Goal: Information Seeking & Learning: Find contact information

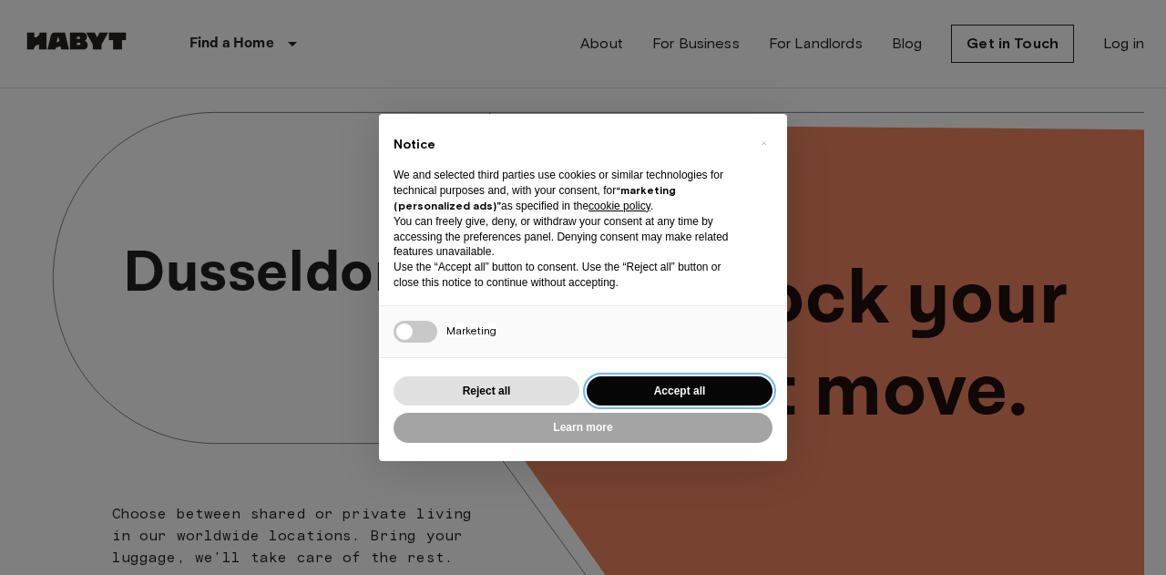
click at [690, 392] on button "Accept all" at bounding box center [679, 391] width 186 height 30
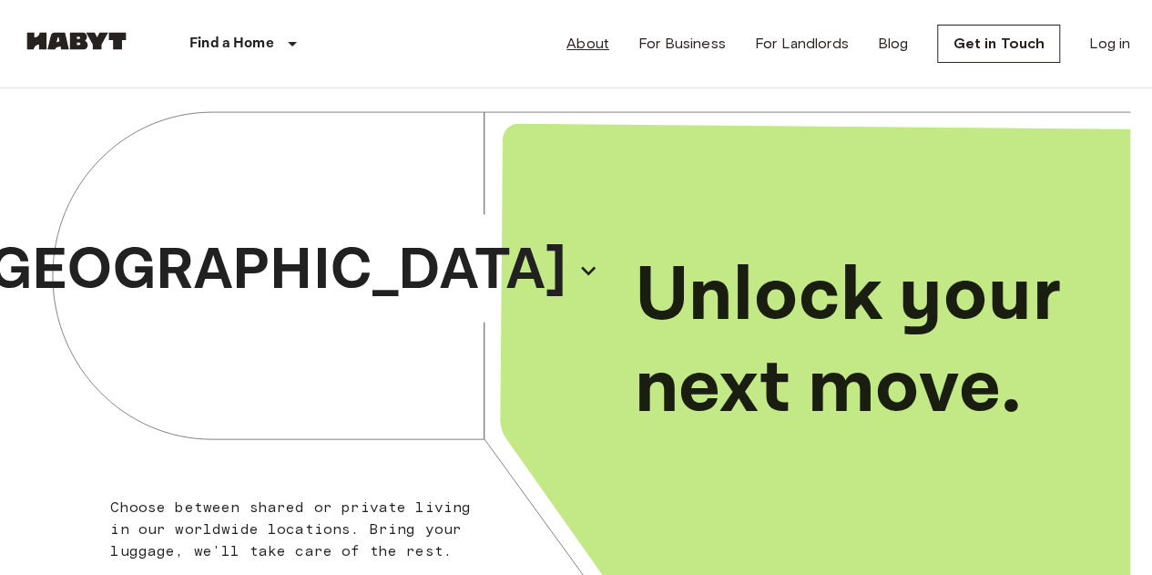
click at [579, 36] on link "About" at bounding box center [587, 44] width 43 height 22
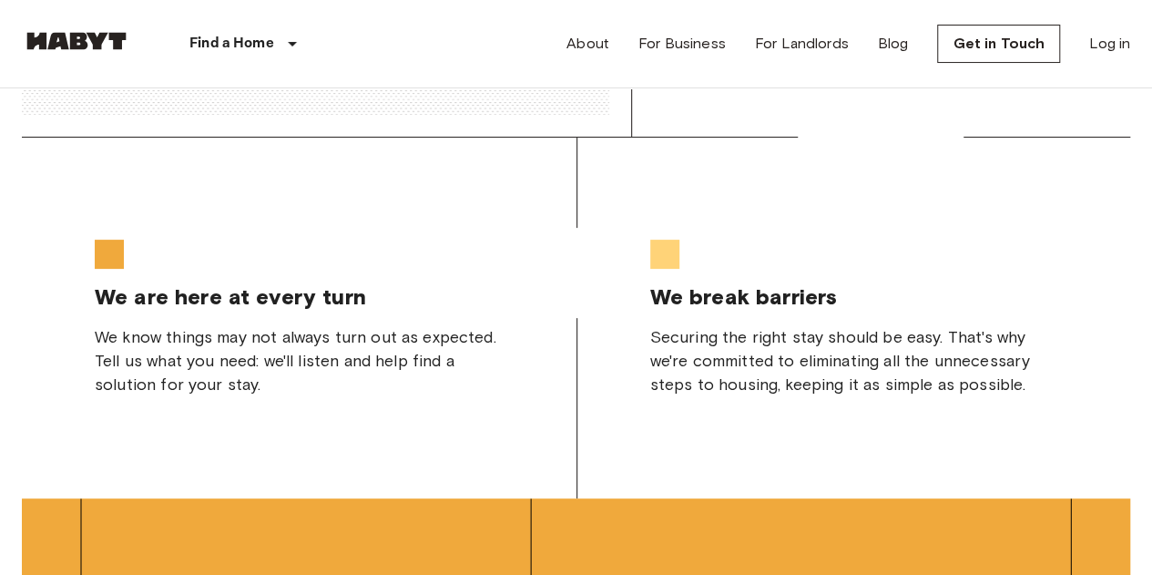
scroll to position [4853, 0]
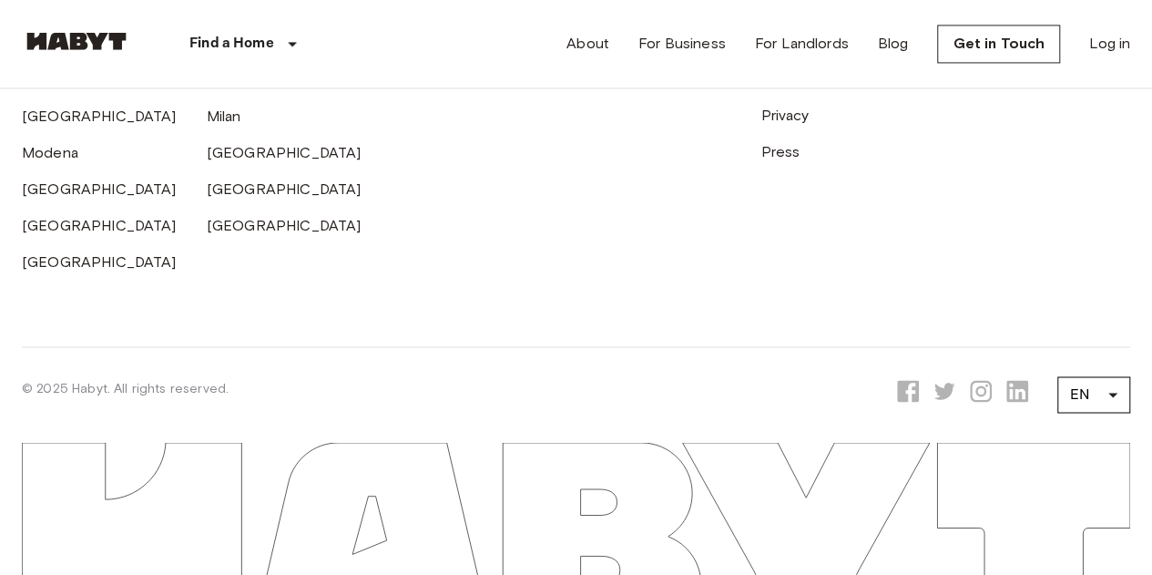
drag, startPoint x: 270, startPoint y: 113, endPoint x: 719, endPoint y: 617, distance: 675.9
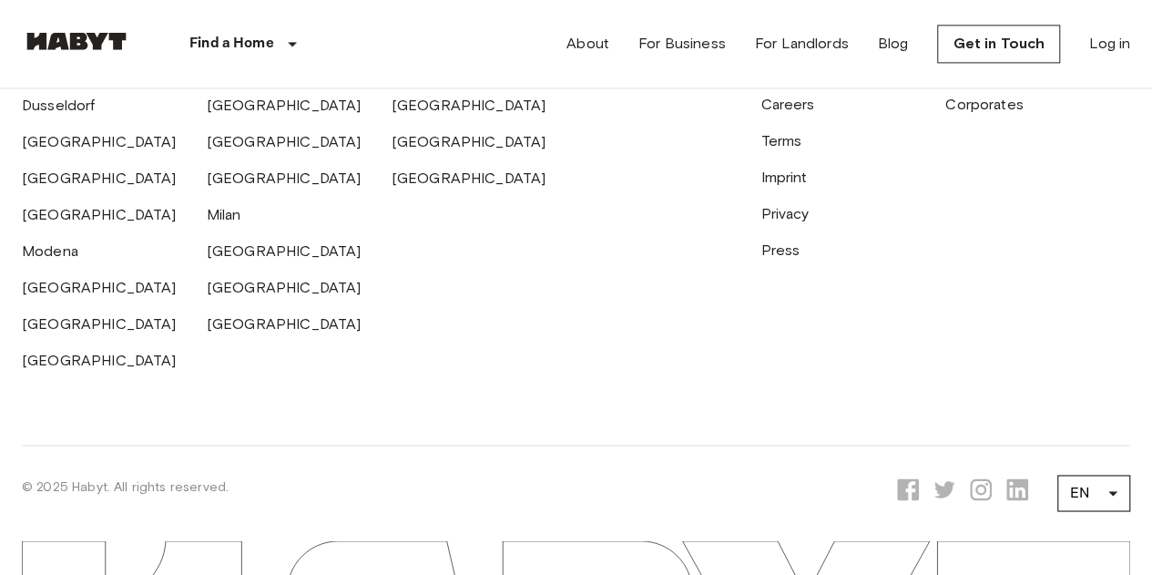
scroll to position [4670, 0]
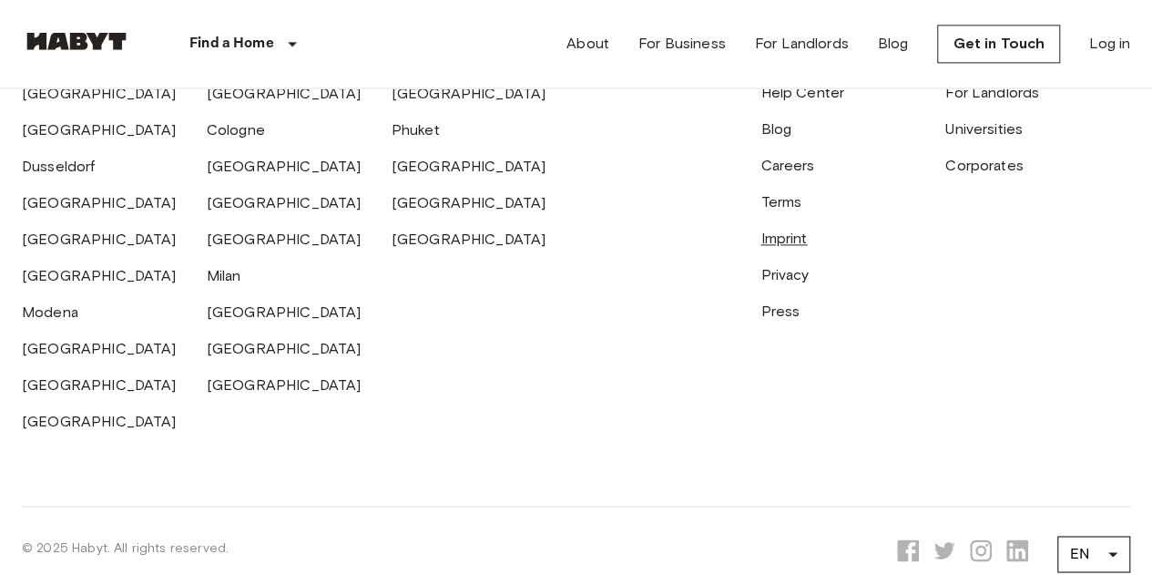
click at [794, 247] on link "Imprint" at bounding box center [783, 237] width 46 height 17
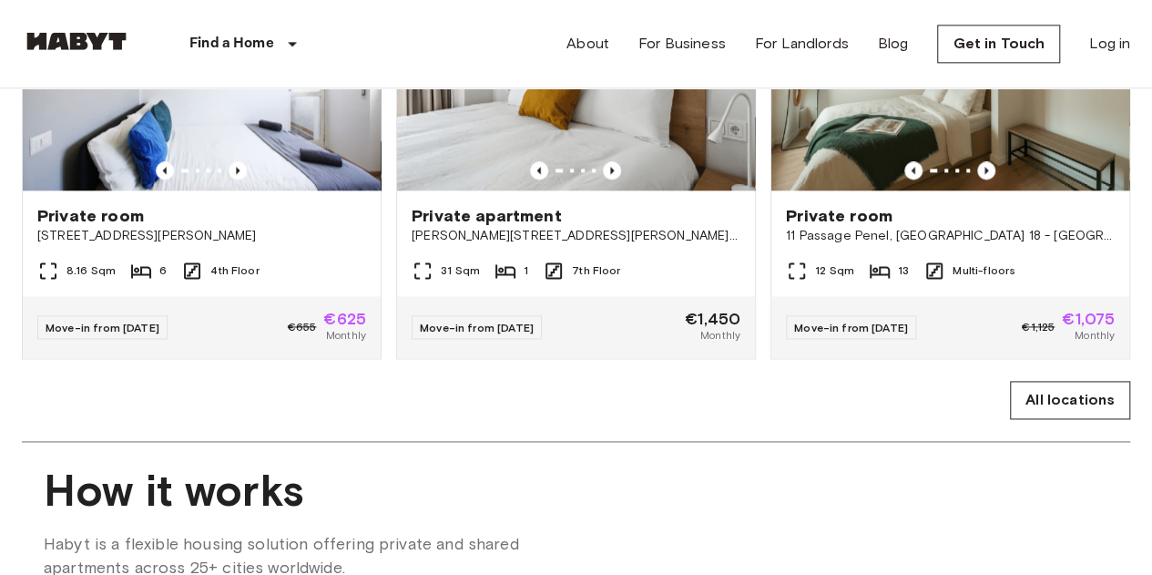
scroll to position [0, 0]
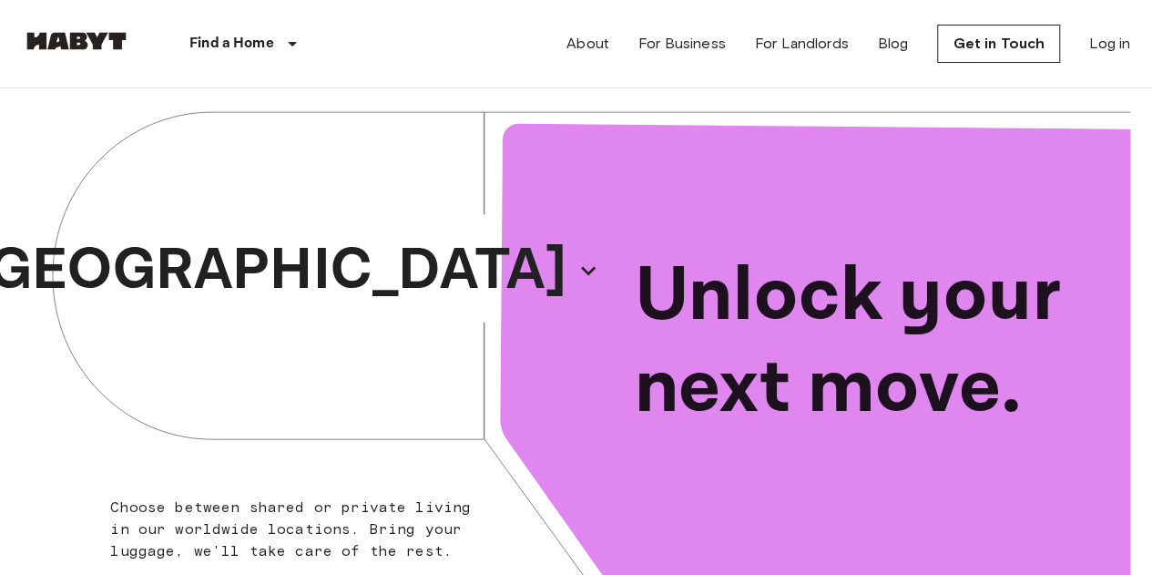
drag, startPoint x: 579, startPoint y: 263, endPoint x: 577, endPoint y: -110, distance: 373.3
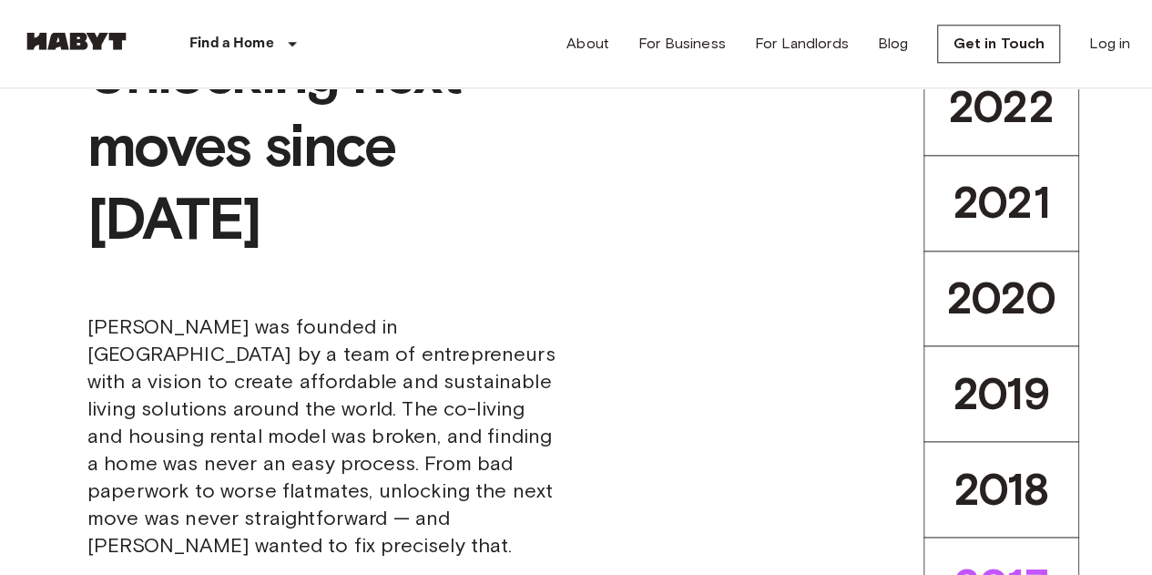
scroll to position [728, 0]
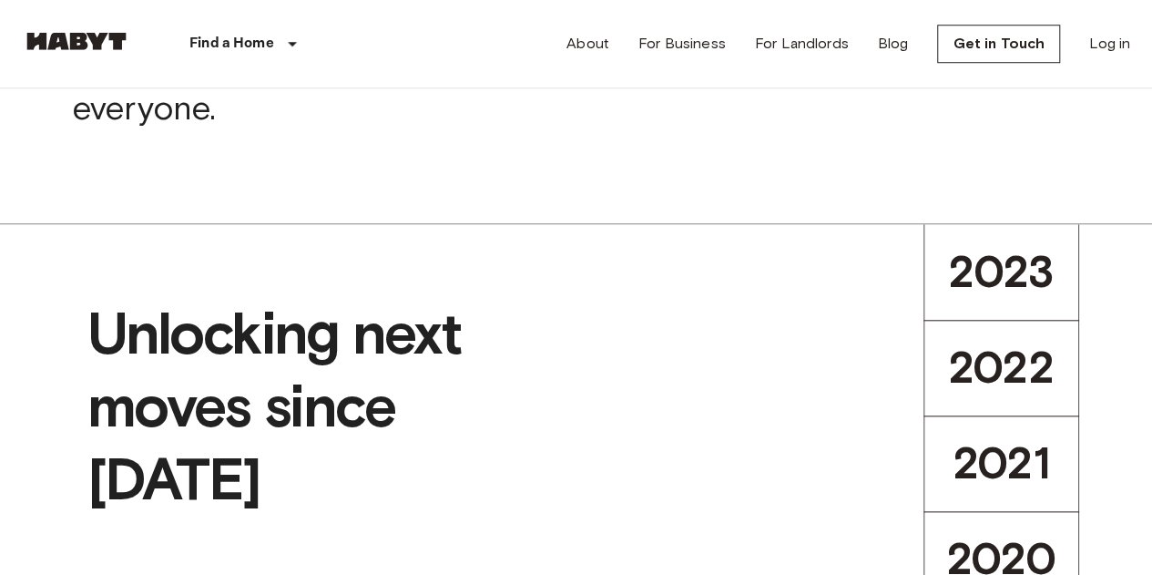
click at [949, 283] on span "2023" at bounding box center [1002, 272] width 106 height 54
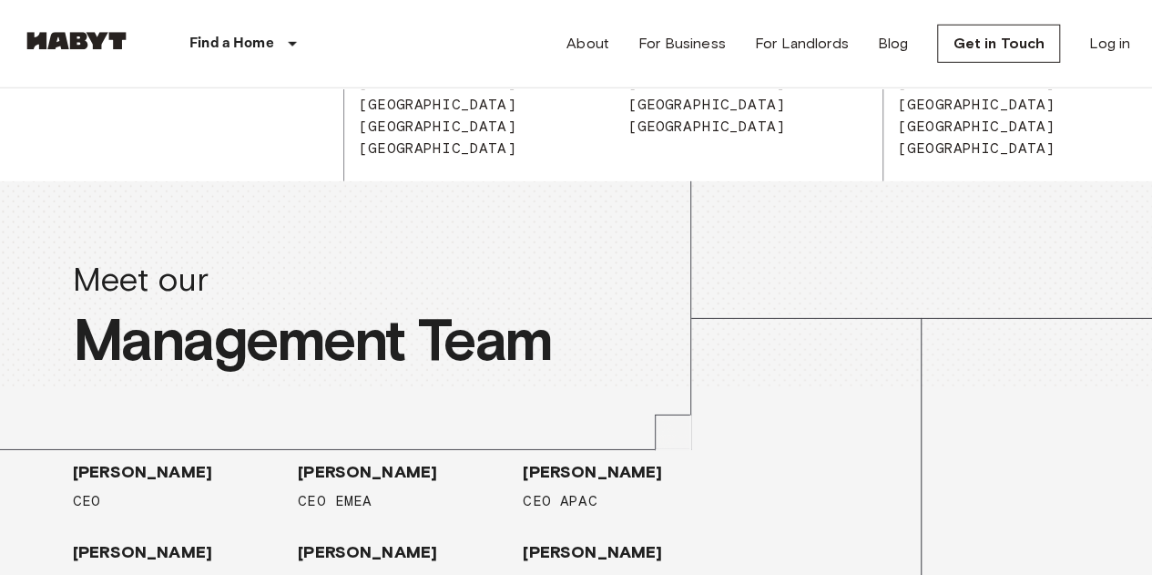
scroll to position [2732, 0]
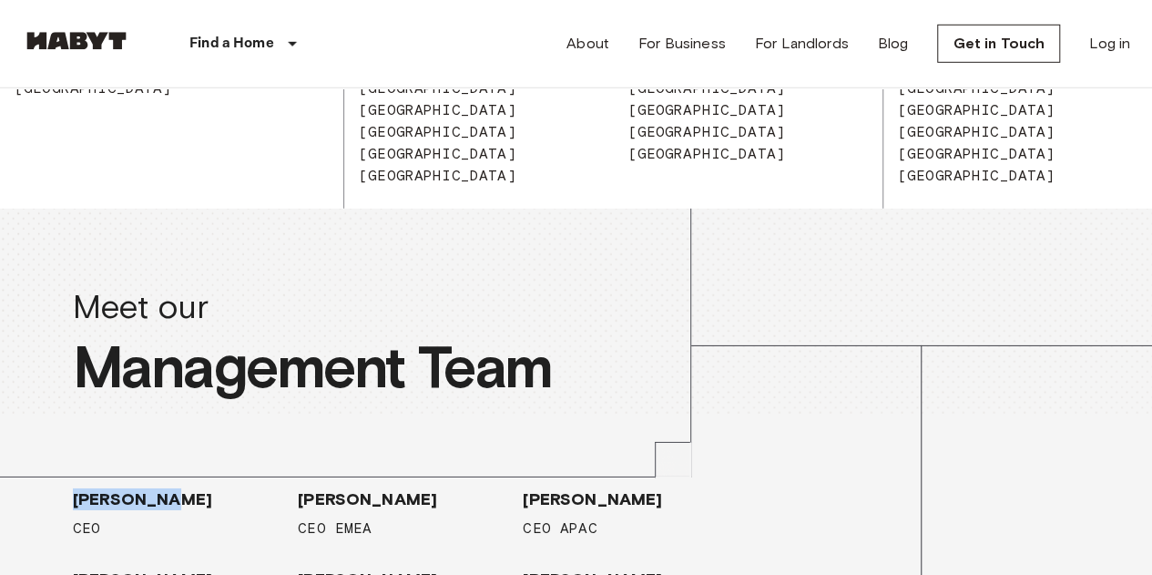
drag, startPoint x: 89, startPoint y: 317, endPoint x: 0, endPoint y: 300, distance: 90.7
click at [0, 415] on div "LUCA BOVONE CEO GUIDO BIANCO CEO EMEA JONATHAN WONG CEO APAC EDOARDO ARCHETTI C…" at bounding box center [403, 586] width 807 height 342
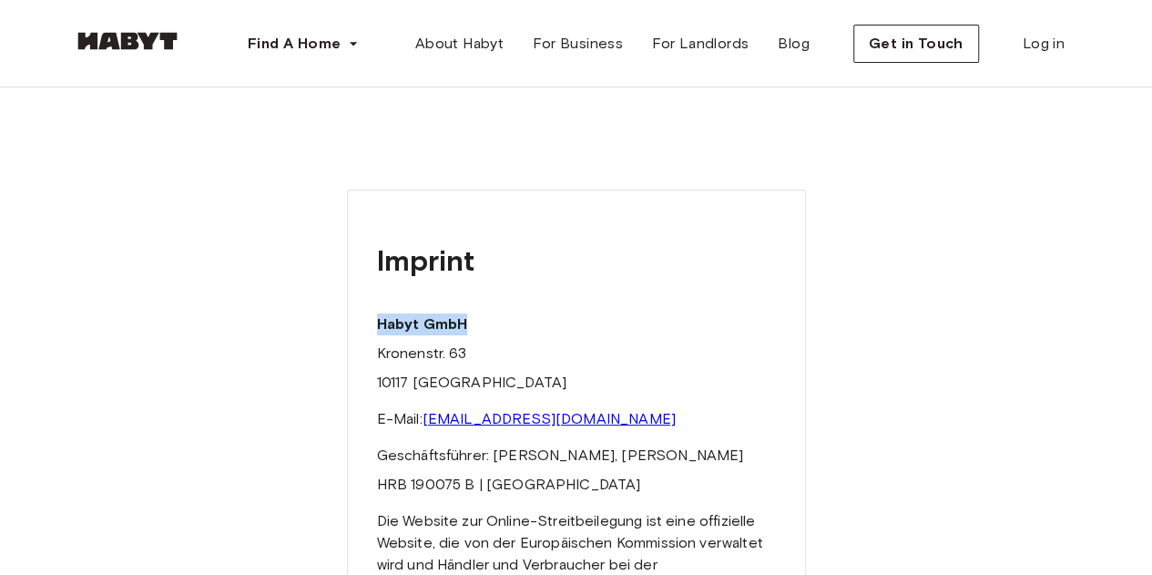
drag, startPoint x: 474, startPoint y: 321, endPoint x: 366, endPoint y: 323, distance: 107.5
click at [366, 323] on div "Imprint Habyt GmbH Kronenstr. 63 10117 Berlin E-Mail: hello@habyt.com Geschäfts…" at bounding box center [576, 461] width 459 height 544
copy strong "Habyt GmbH"
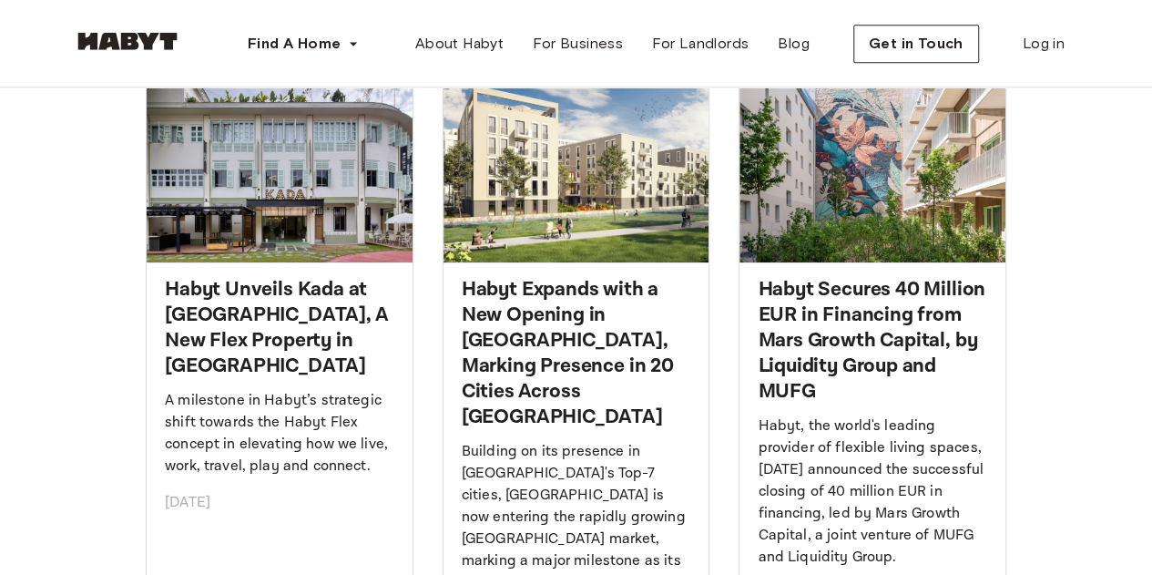
scroll to position [782, 0]
click at [830, 314] on h2 "Habyt Secures 40 Million EUR in Financing from Mars Growth Capital, by Liquidit…" at bounding box center [872, 339] width 229 height 127
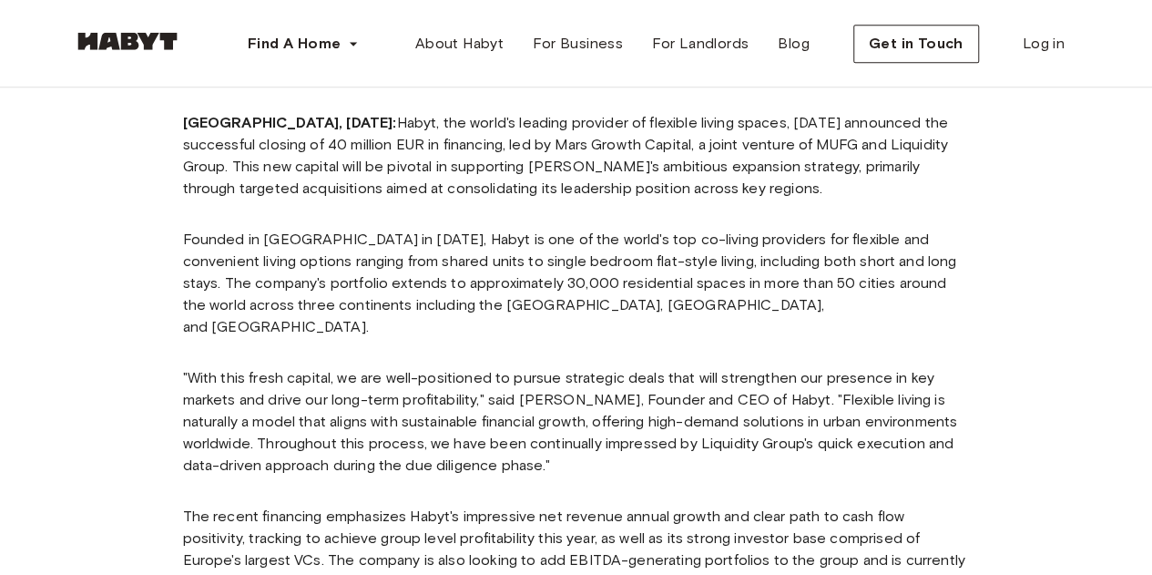
scroll to position [596, 0]
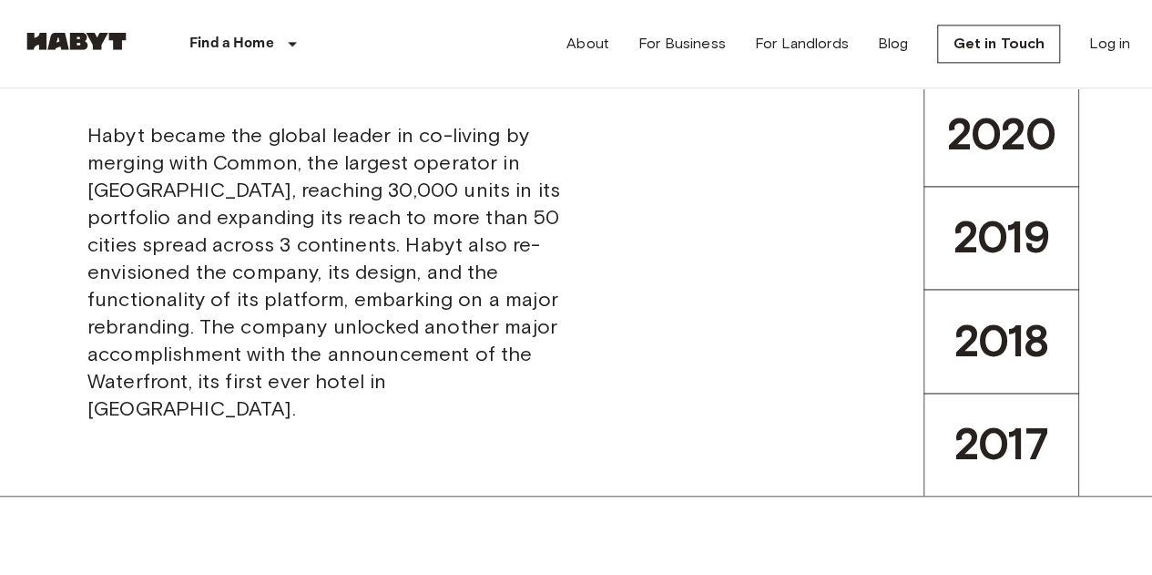
scroll to position [1184, 0]
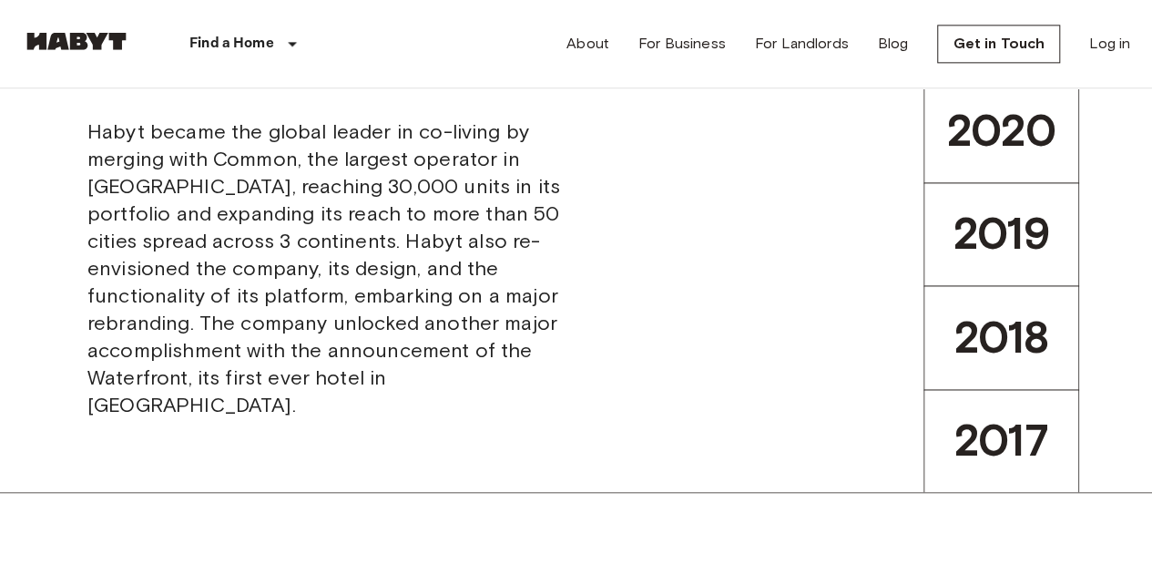
click at [1033, 413] on span "2017" at bounding box center [1001, 440] width 96 height 54
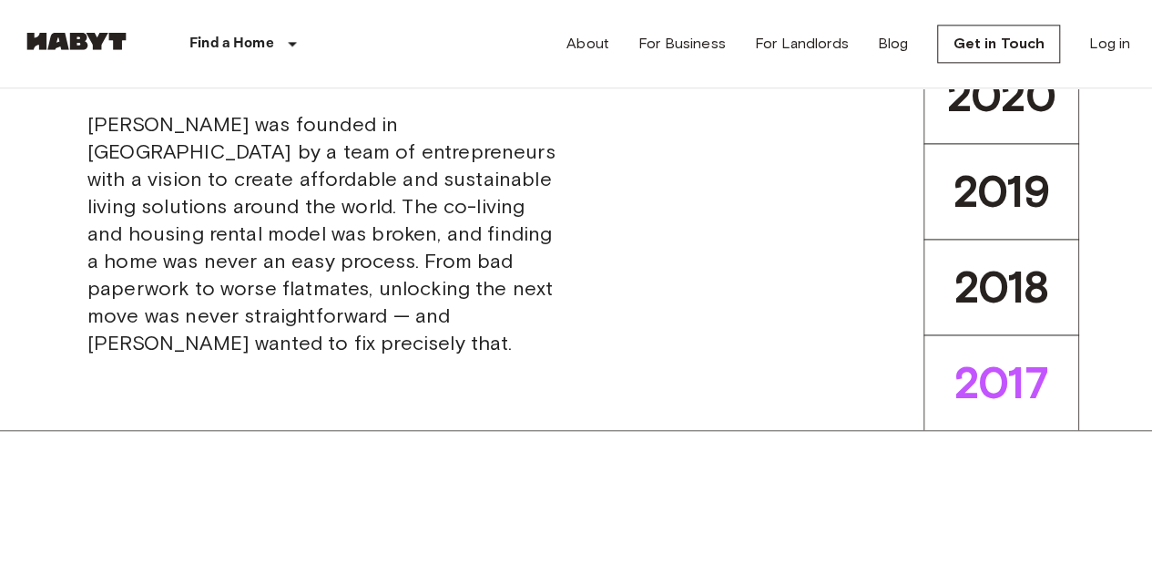
scroll to position [918, 0]
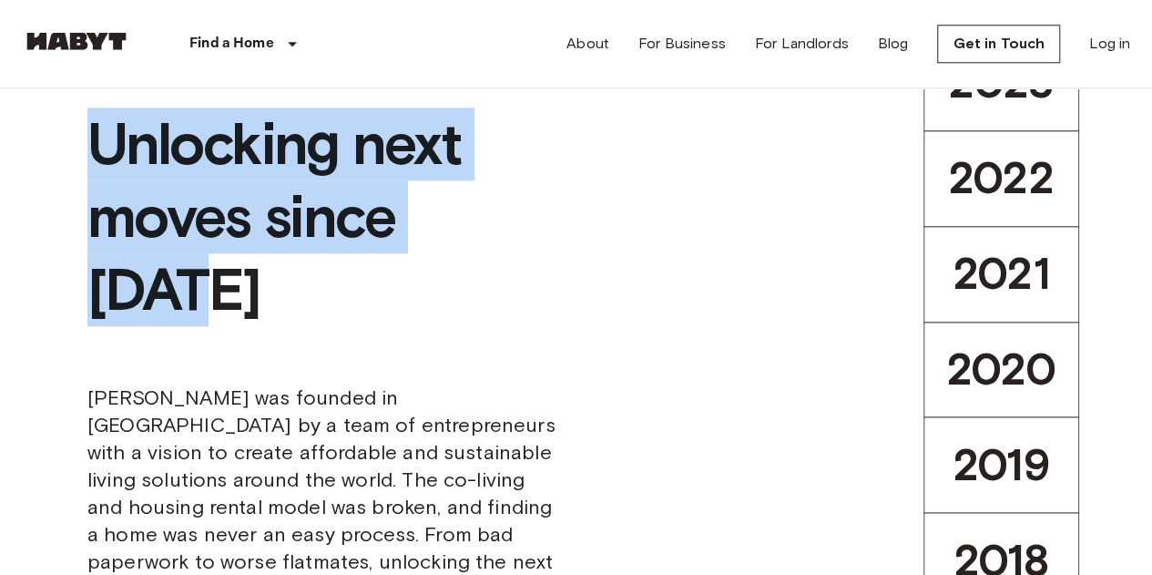
drag, startPoint x: 529, startPoint y: 218, endPoint x: 77, endPoint y: 124, distance: 461.3
click at [77, 124] on div "Unlocking next moves since 2017 Habyt was founded in Berlin by a team of entrep…" at bounding box center [325, 369] width 504 height 668
click at [616, 152] on div "Unlocking next moves since 2017 Habyt was founded in Berlin by a team of entrep…" at bounding box center [576, 369] width 1152 height 669
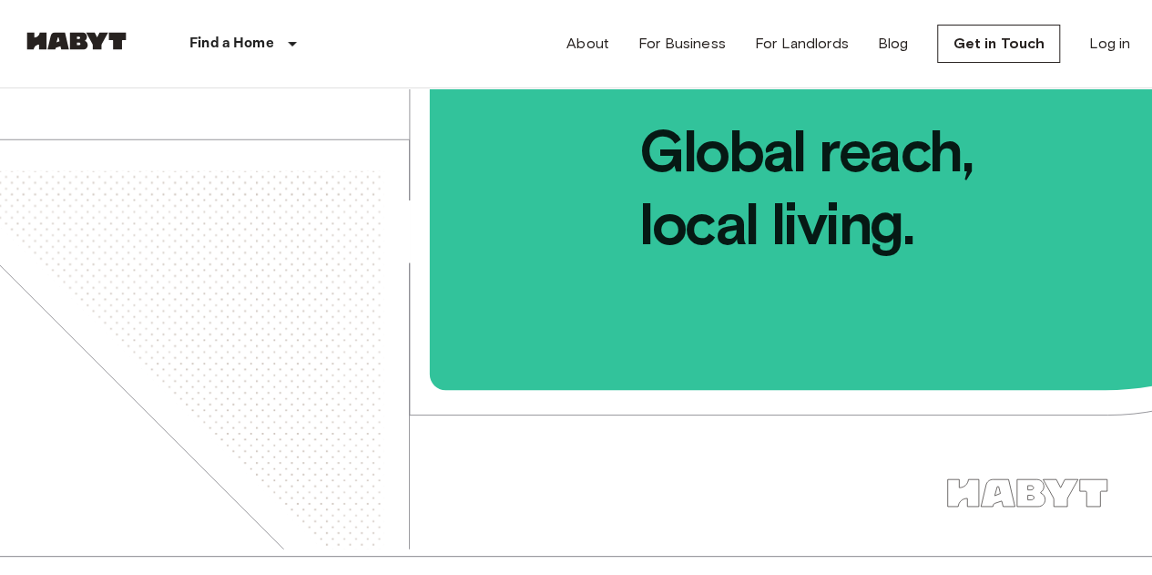
scroll to position [0, 0]
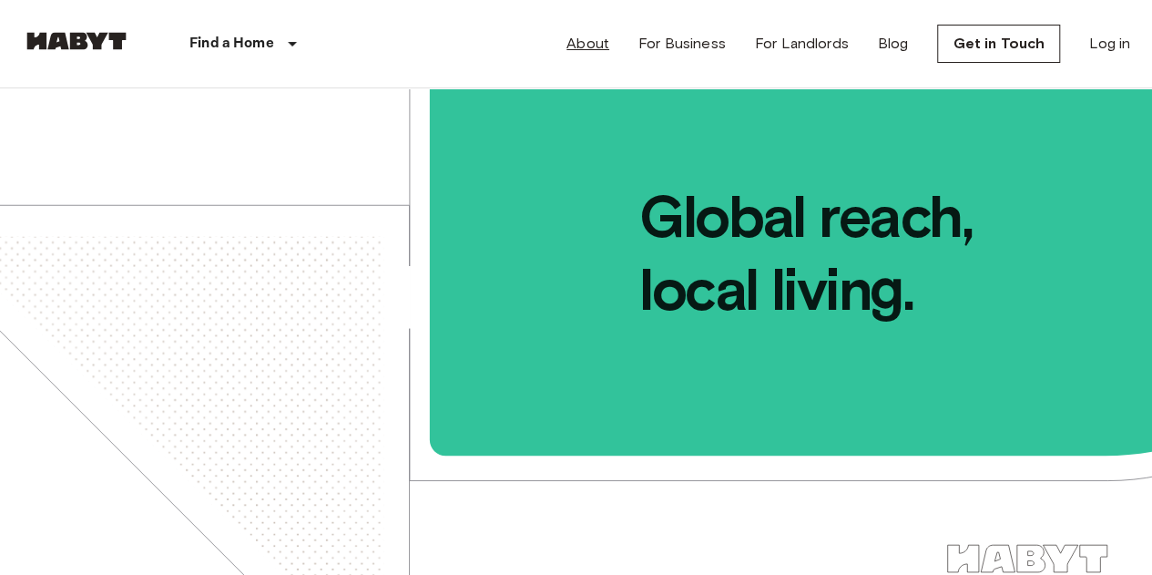
click at [585, 52] on link "About" at bounding box center [587, 44] width 43 height 22
click at [593, 33] on link "About" at bounding box center [587, 44] width 43 height 22
click at [605, 36] on link "About" at bounding box center [587, 44] width 43 height 22
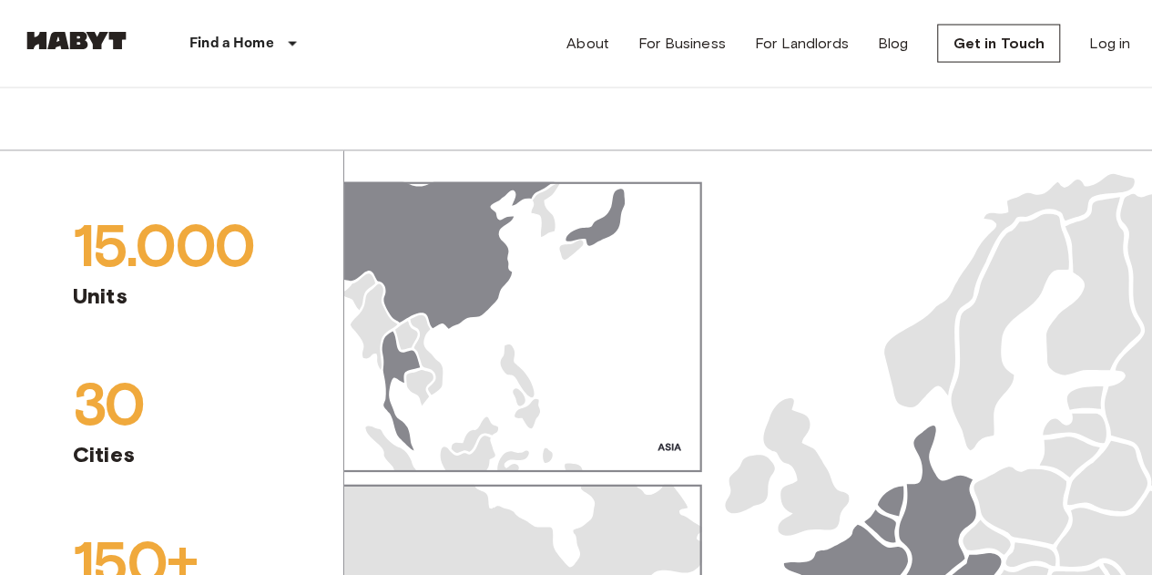
scroll to position [1548, 0]
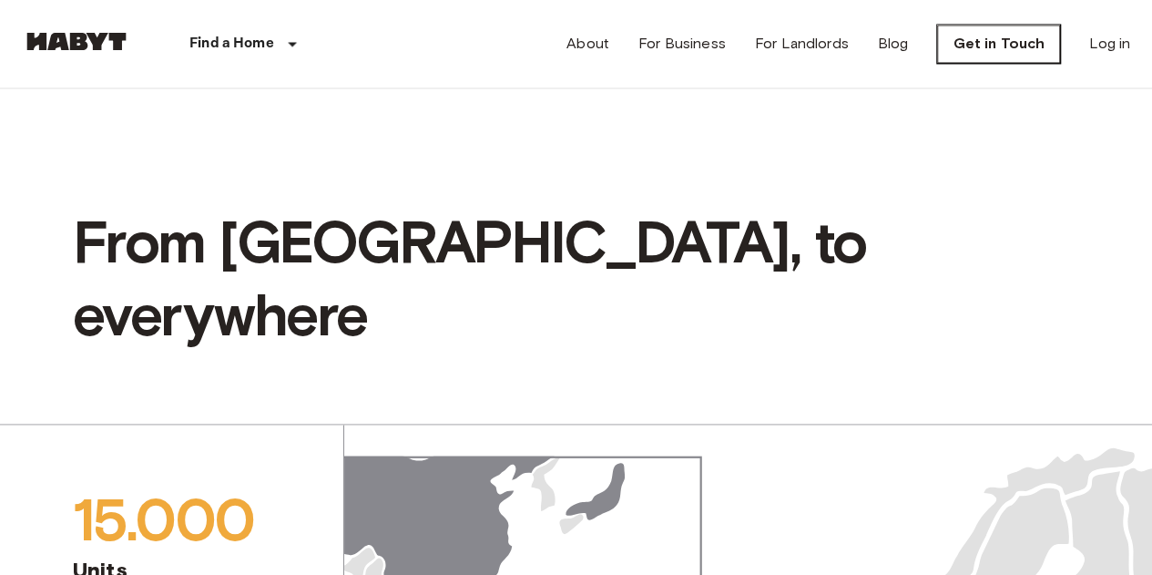
click at [1005, 41] on link "Get in Touch" at bounding box center [998, 44] width 123 height 38
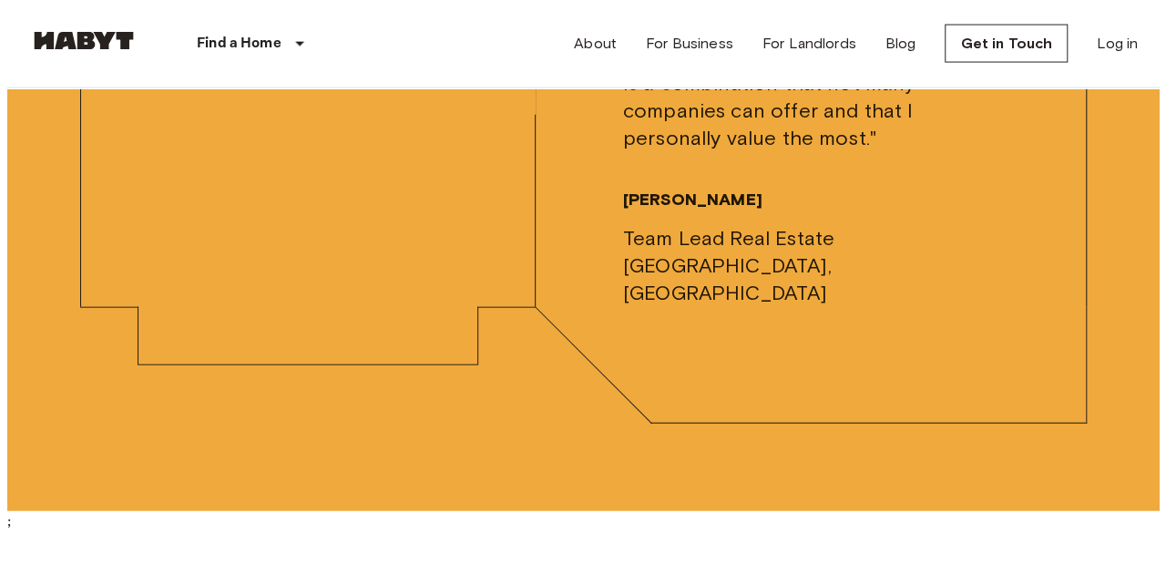
scroll to position [5917, 0]
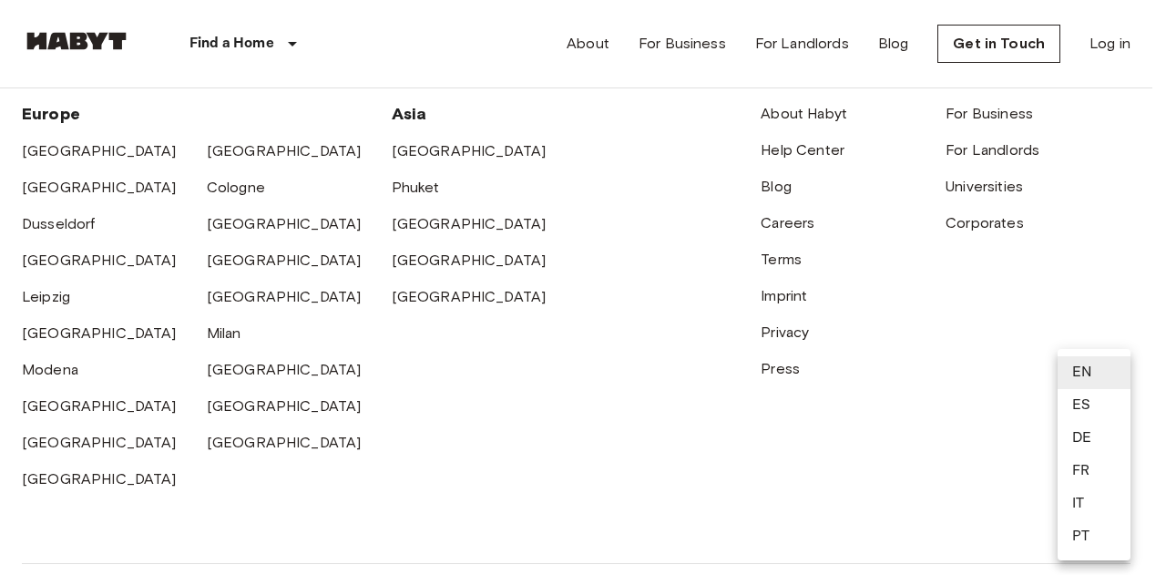
click at [1102, 433] on li "DE" at bounding box center [1093, 438] width 73 height 33
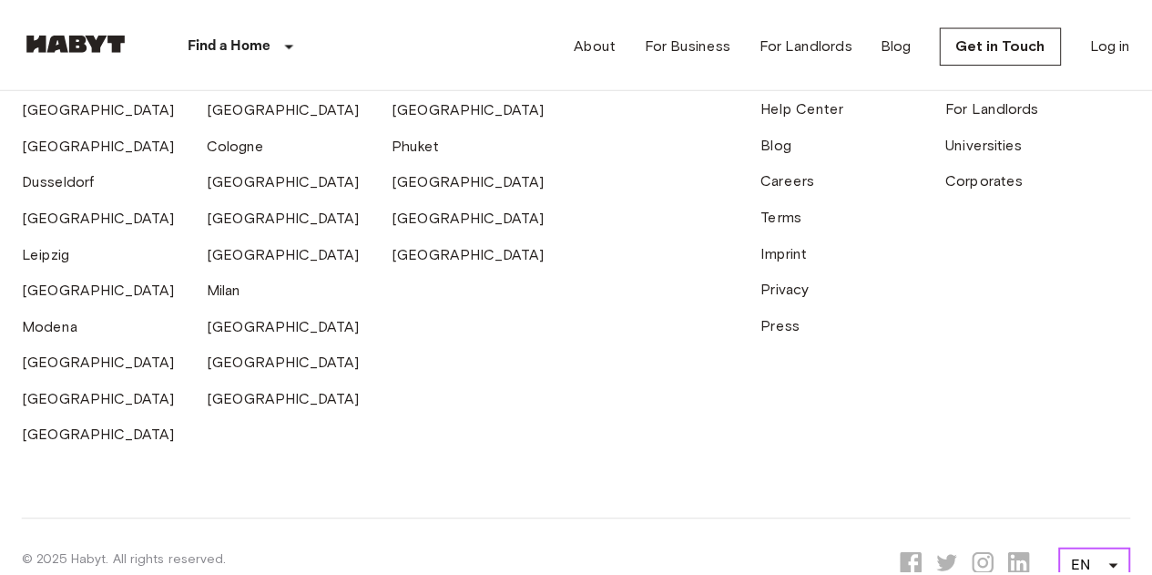
scroll to position [5876, 0]
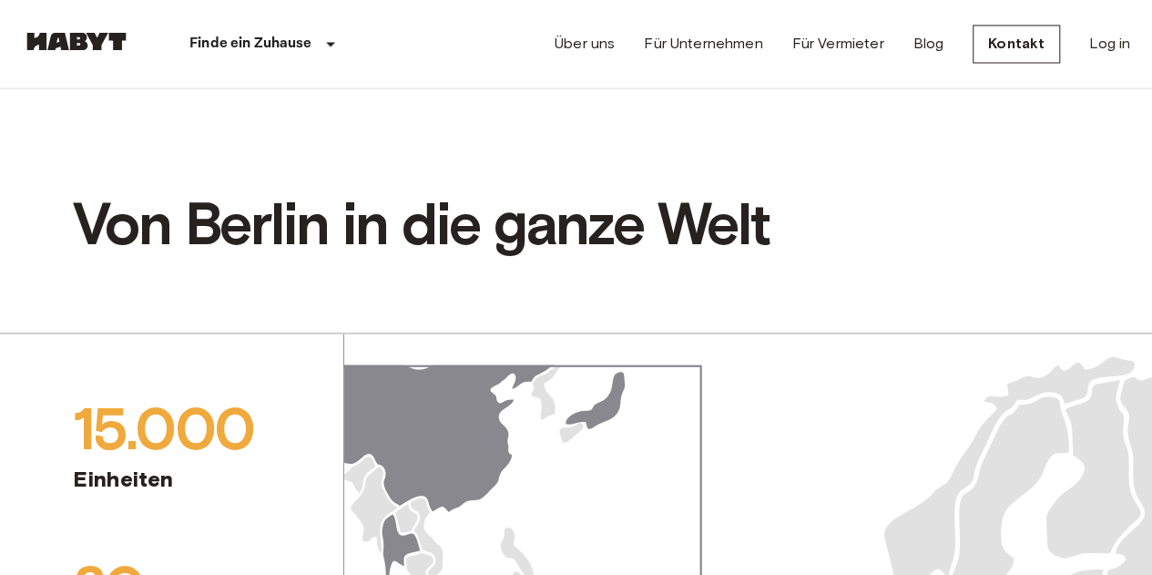
scroll to position [1457, 0]
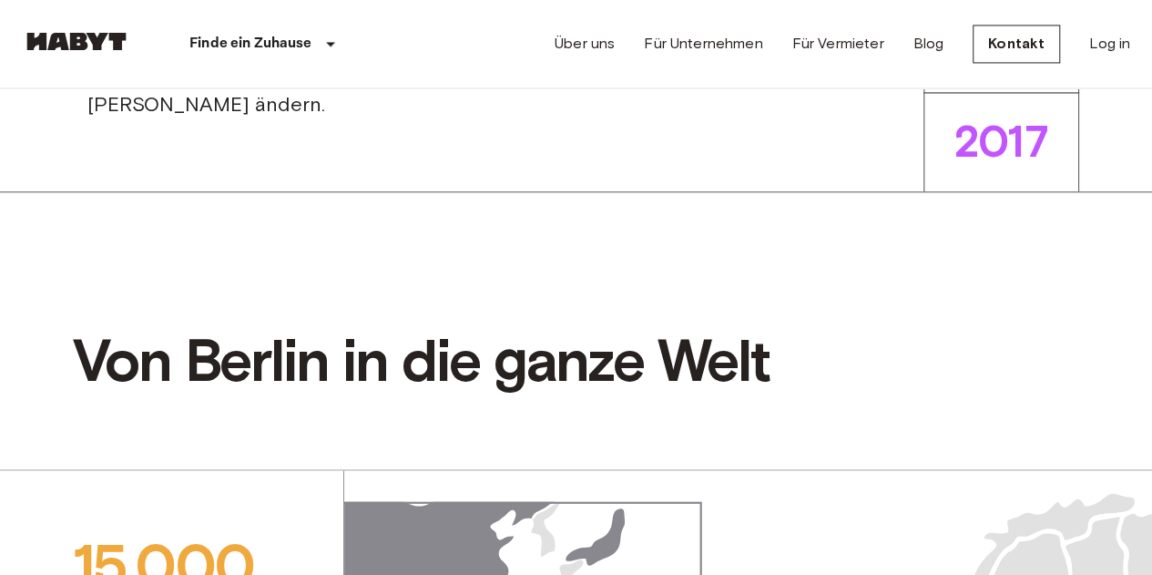
drag, startPoint x: 699, startPoint y: 401, endPoint x: 492, endPoint y: 382, distance: 208.5
click at [492, 382] on span "Von Berlin in die ganze Welt" at bounding box center [576, 359] width 1006 height 73
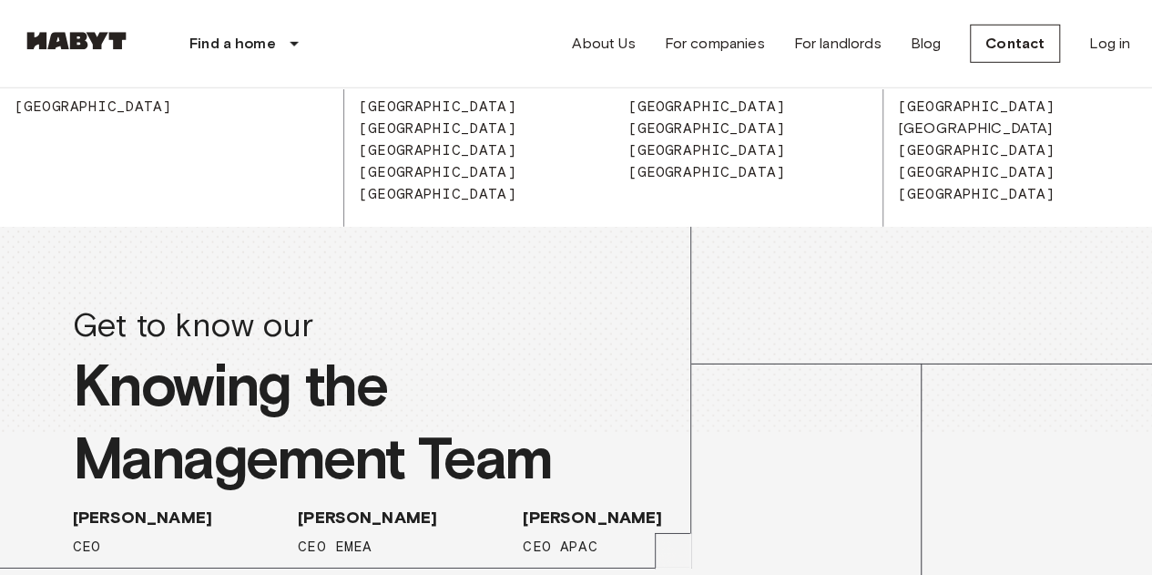
scroll to position [2823, 0]
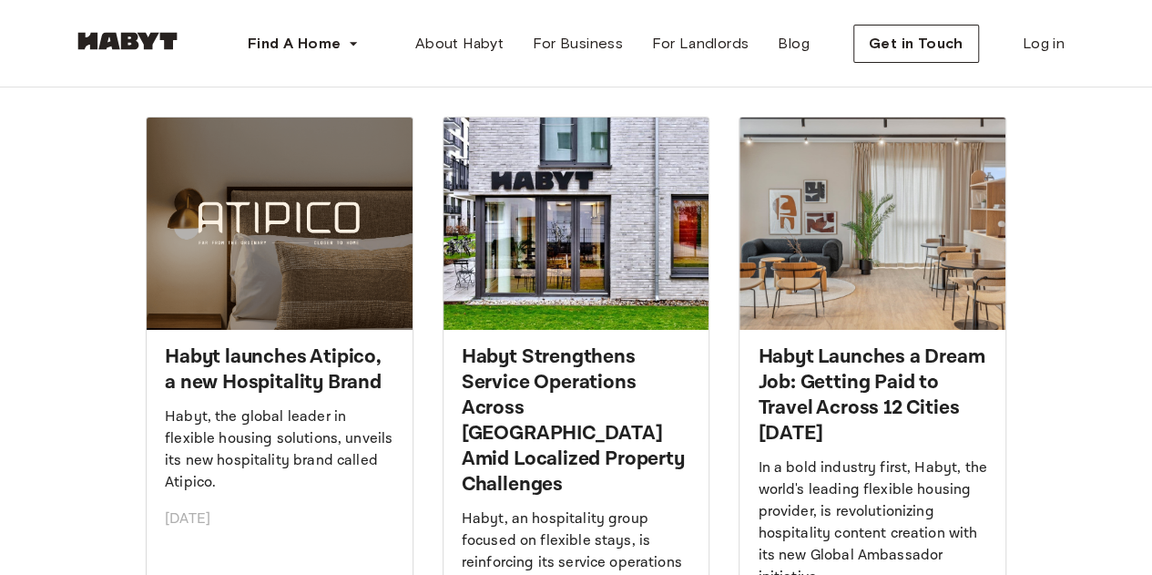
click at [311, 362] on h2 "Habyt launches Atipico, a new Hospitality Brand" at bounding box center [279, 369] width 229 height 51
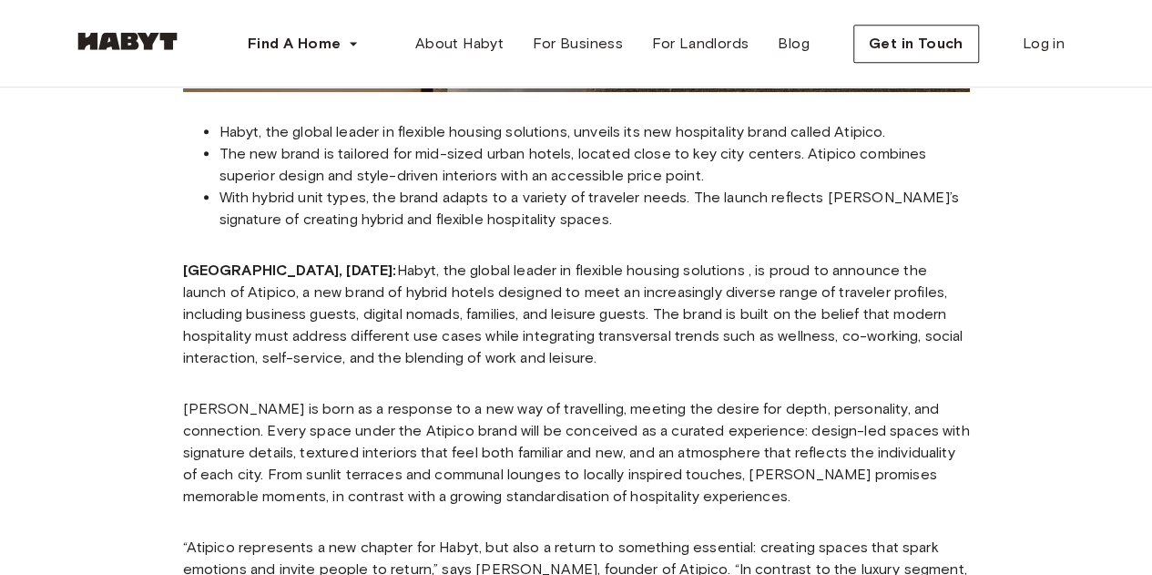
scroll to position [637, 0]
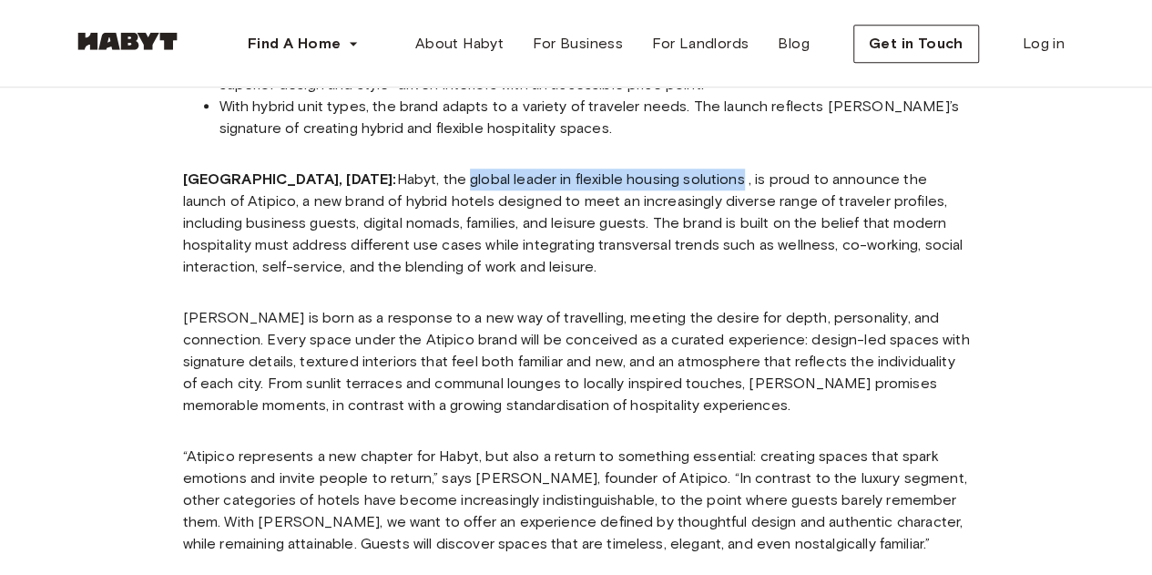
drag, startPoint x: 735, startPoint y: 178, endPoint x: 461, endPoint y: 180, distance: 274.1
click at [461, 180] on p "[GEOGRAPHIC_DATA], [DATE]: Habyt, the global leader in flexible housing solutio…" at bounding box center [576, 222] width 787 height 109
copy p "global leader in flexible housing solutions"
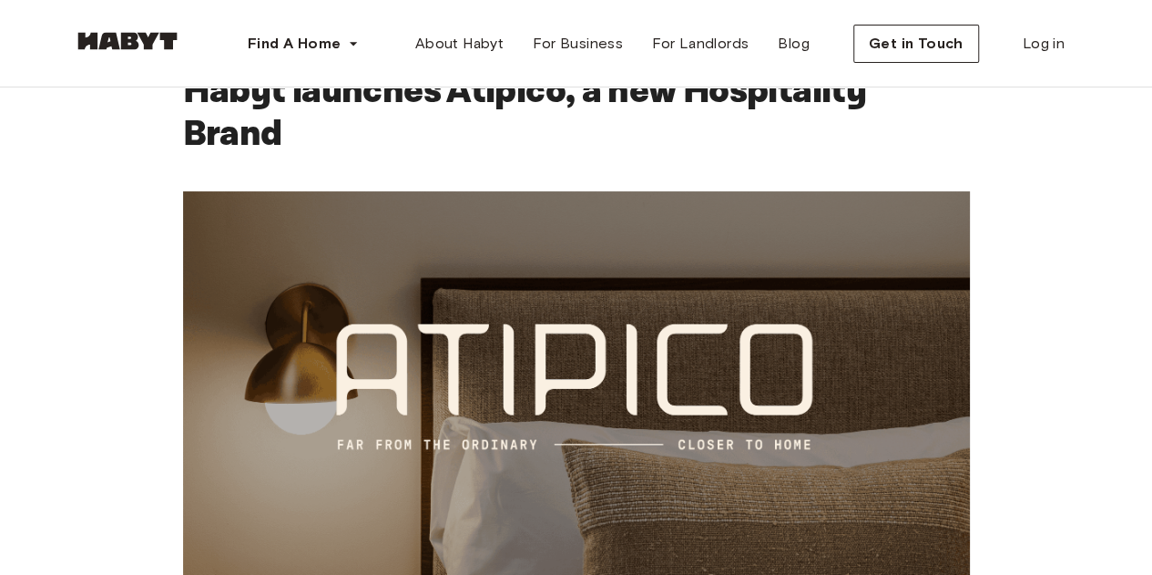
scroll to position [0, 0]
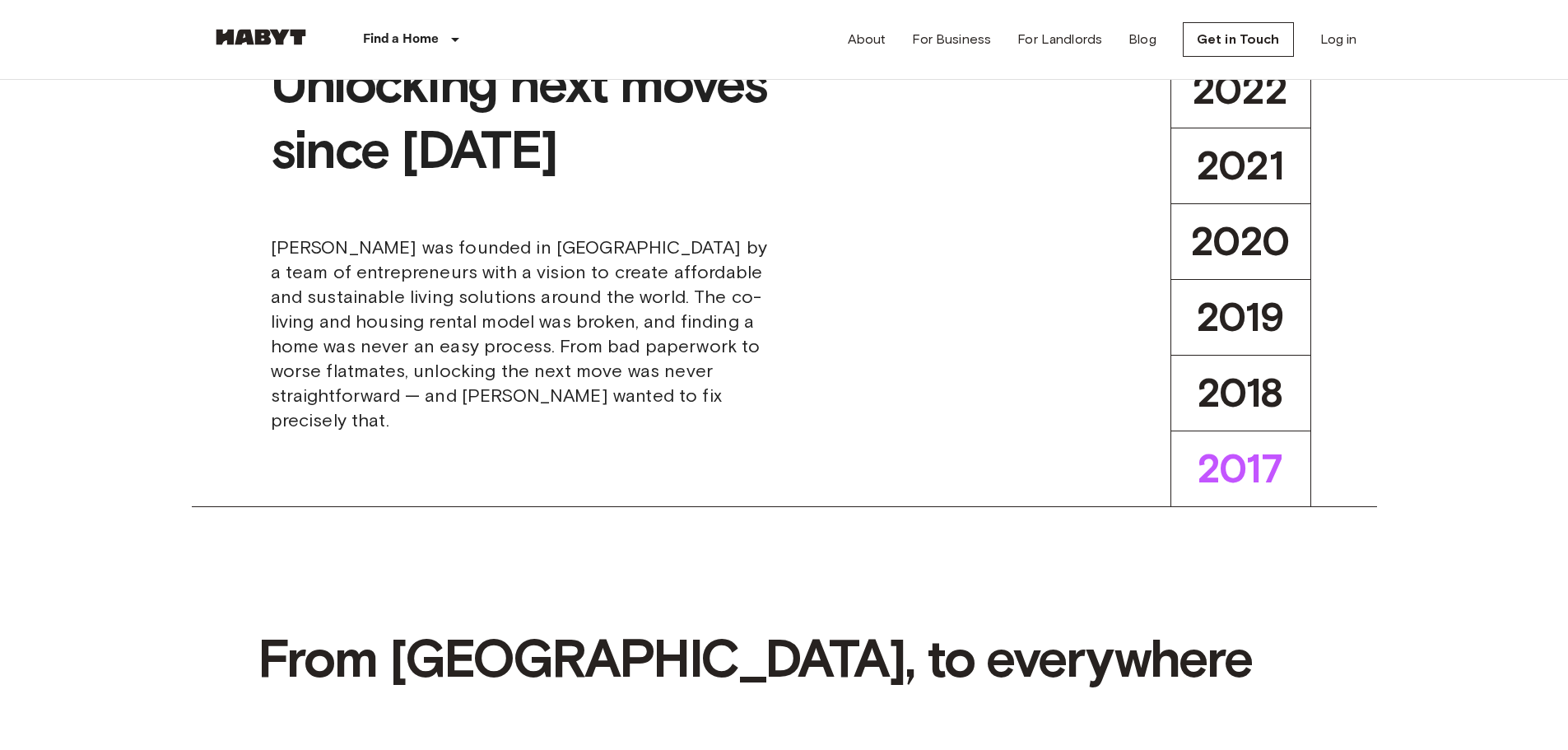
scroll to position [658, 0]
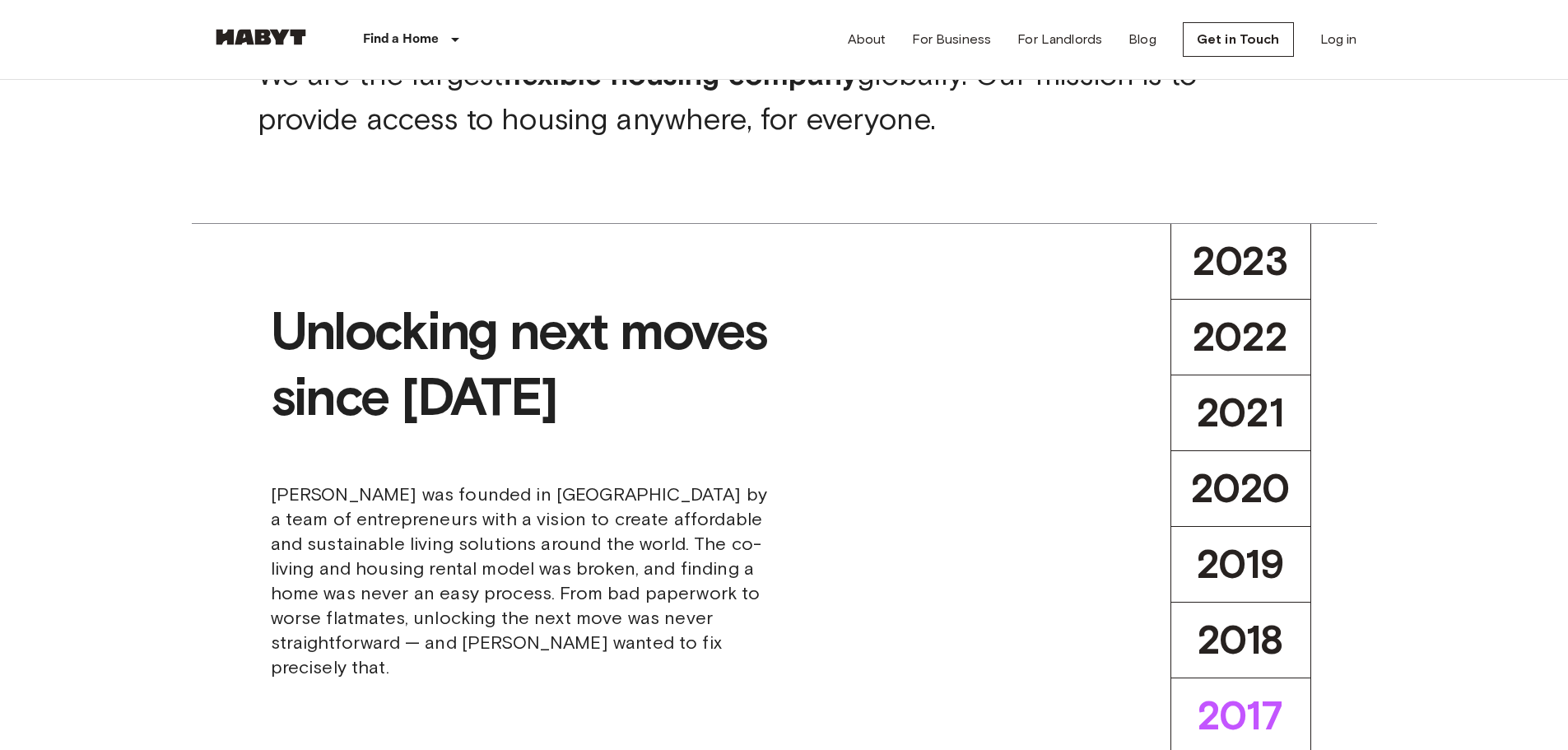
click at [1233, 246] on span "2023" at bounding box center [1240, 261] width 96 height 49
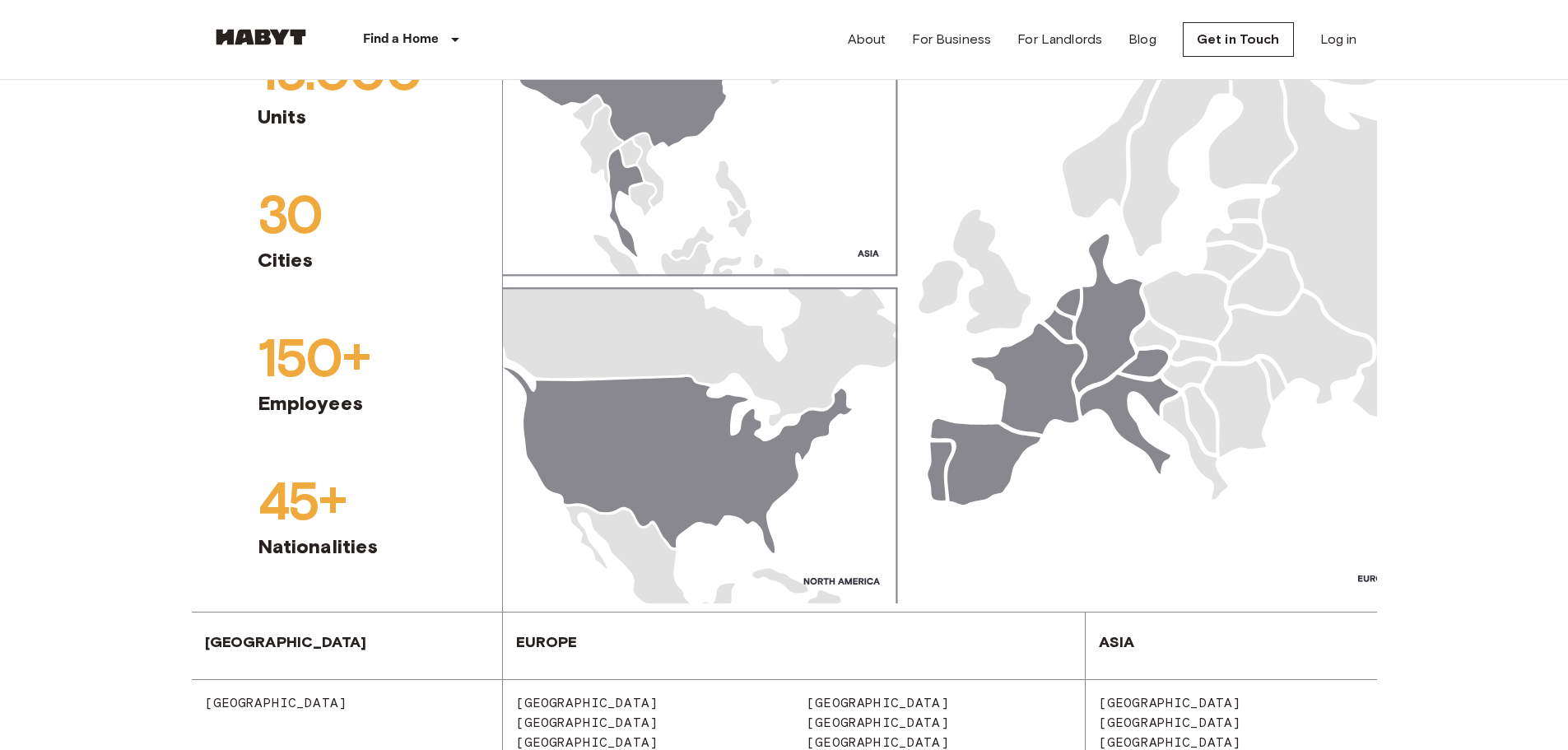
scroll to position [1645, 0]
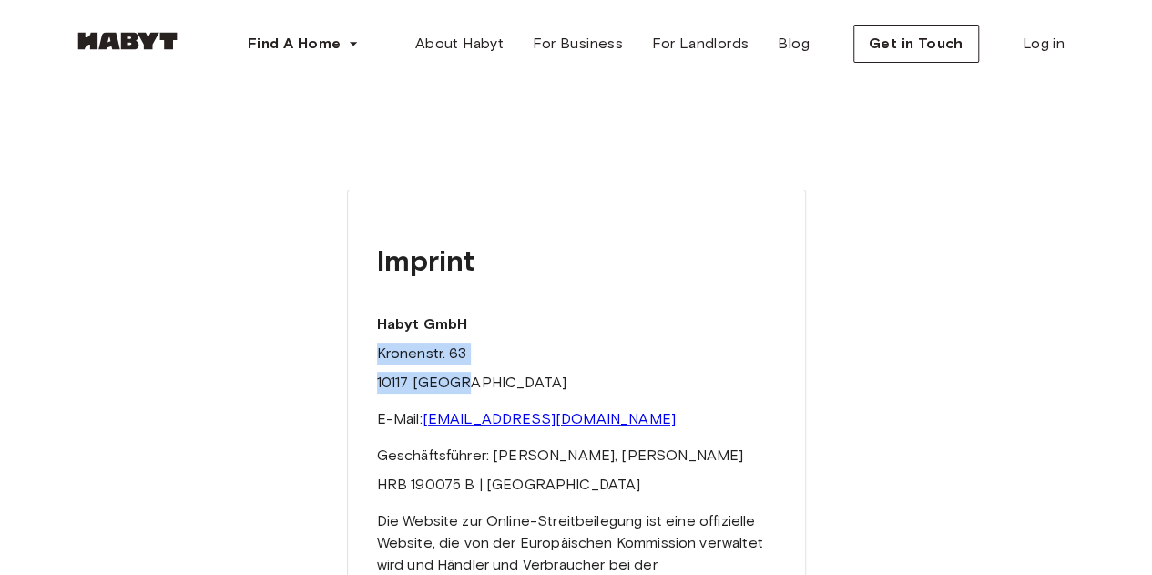
drag, startPoint x: 377, startPoint y: 351, endPoint x: 468, endPoint y: 392, distance: 99.5
click at [468, 392] on div "Imprint Habyt GmbH Kronenstr. 63 10117 Berlin E-Mail: hello@habyt.com Geschäfts…" at bounding box center [576, 461] width 459 height 544
copy div "Kronenstr. 63 10117 Berlin"
click at [406, 362] on p "Kronenstr. 63" at bounding box center [576, 353] width 399 height 22
